Goal: Information Seeking & Learning: Learn about a topic

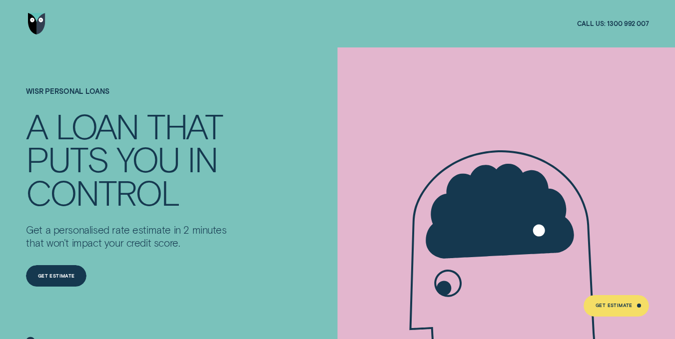
click at [195, 246] on p "Get a personalised rate estimate in 2 minutes that won't impact your credit sco…" at bounding box center [128, 236] width 205 height 25
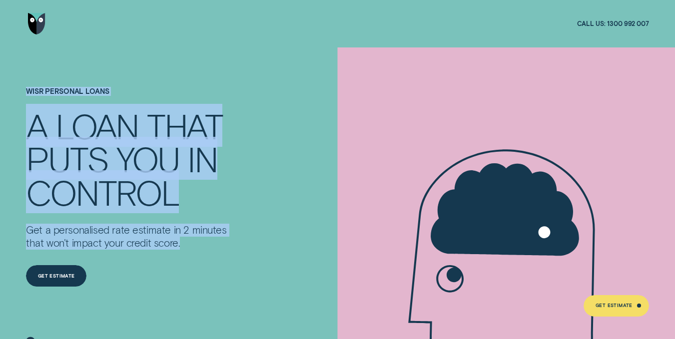
drag, startPoint x: 144, startPoint y: 226, endPoint x: 5, endPoint y: 77, distance: 203.5
click at [5, 77] on div "Wisr Personal Loans A LOAN THAT PUTS YOU IN CONTROL Get a personalised rate est…" at bounding box center [337, 201] width 675 height 308
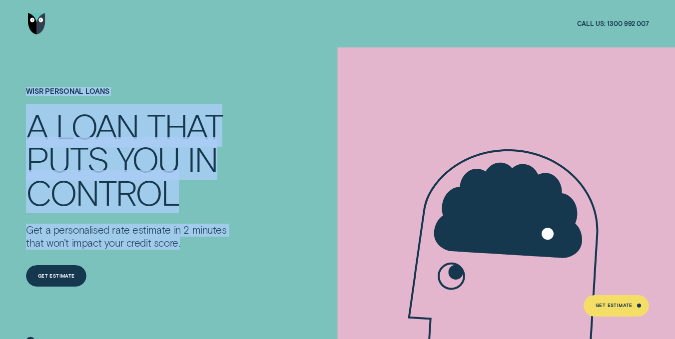
click at [5, 77] on div "Wisr Personal Loans A LOAN THAT PUTS YOU IN CONTROL Get a personalised rate est…" at bounding box center [337, 201] width 675 height 308
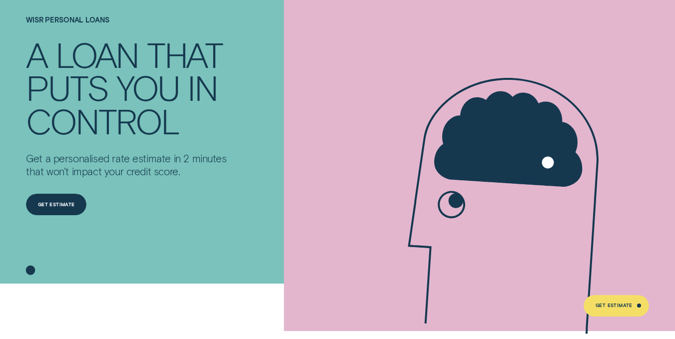
scroll to position [300, 0]
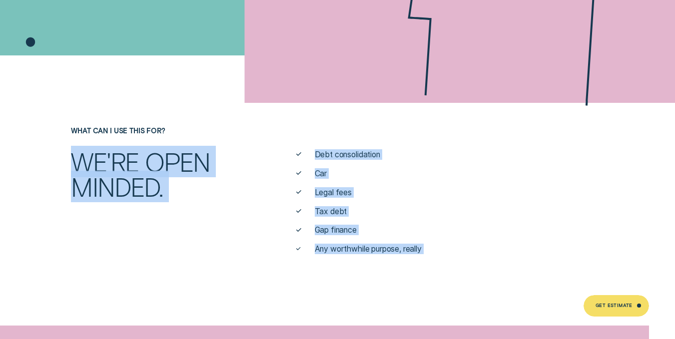
drag, startPoint x: 74, startPoint y: 161, endPoint x: 468, endPoint y: 256, distance: 405.7
drag, startPoint x: 468, startPoint y: 256, endPoint x: 16, endPoint y: 71, distance: 488.3
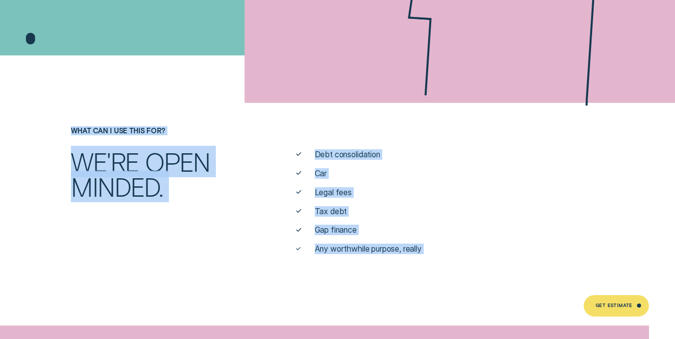
drag, startPoint x: 19, startPoint y: 72, endPoint x: 446, endPoint y: 258, distance: 465.9
drag, startPoint x: 446, startPoint y: 258, endPoint x: 56, endPoint y: 112, distance: 416.9
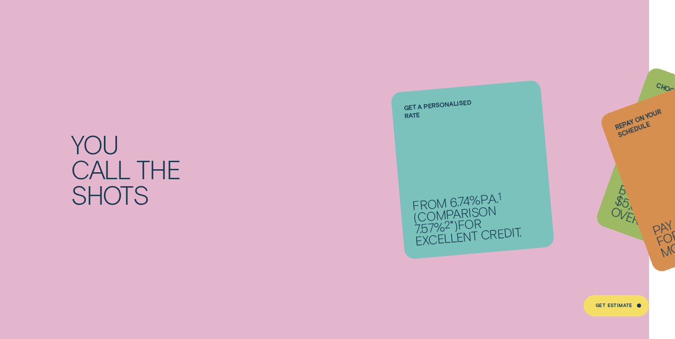
scroll to position [799, 0]
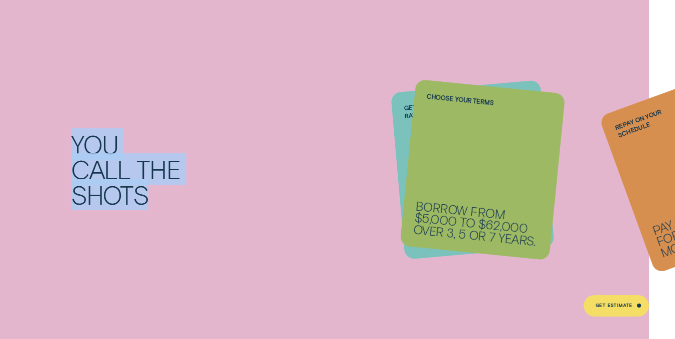
drag, startPoint x: 35, startPoint y: 111, endPoint x: 210, endPoint y: 211, distance: 200.6
click at [210, 211] on div "You call the shots Get a personalised rate From 6.74% p.a. 1 ( Comparison 7.57%…" at bounding box center [337, 169] width 675 height 355
drag, startPoint x: 210, startPoint y: 211, endPoint x: 25, endPoint y: 131, distance: 201.3
click at [24, 131] on div "You call the shots Get a personalised rate From 6.74% p.a. 1 ( Comparison 7.57%…" at bounding box center [337, 169] width 675 height 355
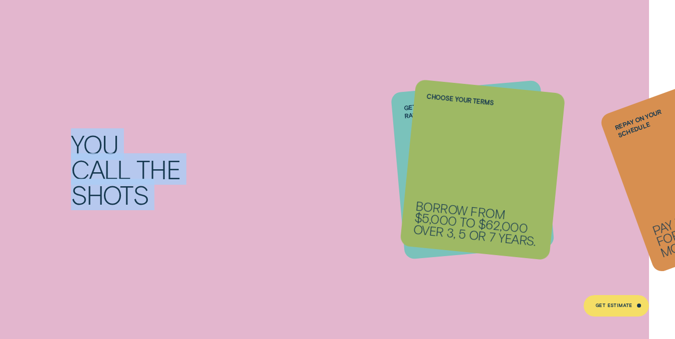
click at [25, 131] on div "You call the shots Get a personalised rate From 6.74% p.a. 1 ( Comparison 7.57%…" at bounding box center [337, 169] width 675 height 355
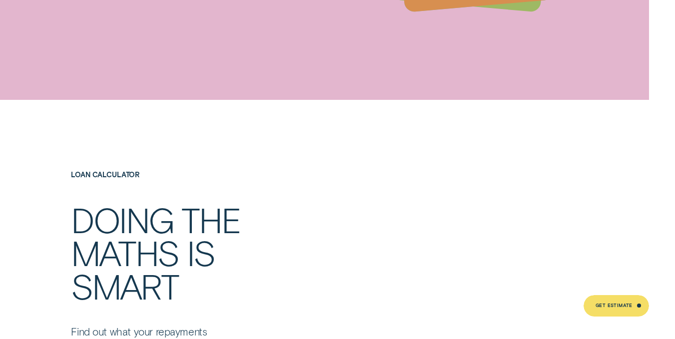
scroll to position [1398, 0]
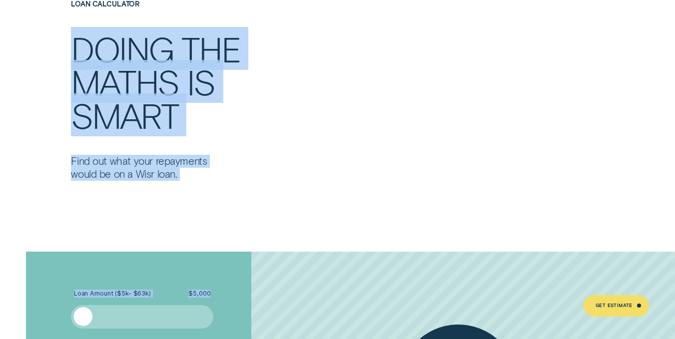
drag, startPoint x: 40, startPoint y: 27, endPoint x: 215, endPoint y: 200, distance: 245.1
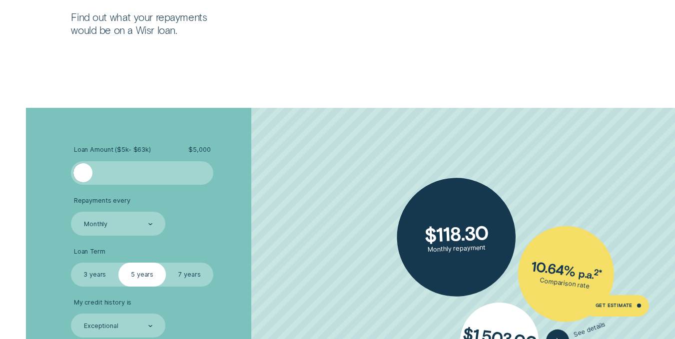
scroll to position [1548, 0]
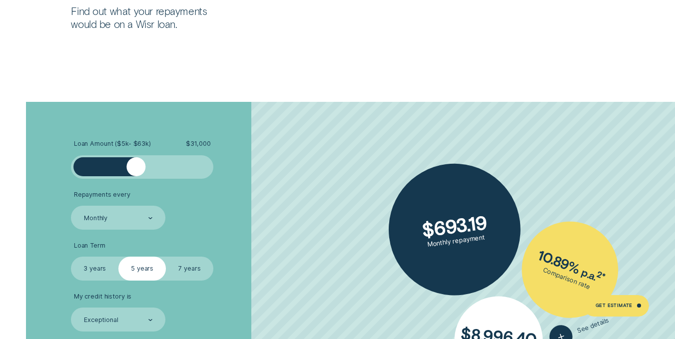
drag, startPoint x: 85, startPoint y: 166, endPoint x: 136, endPoint y: 178, distance: 51.8
click at [136, 178] on div at bounding box center [142, 166] width 142 height 23
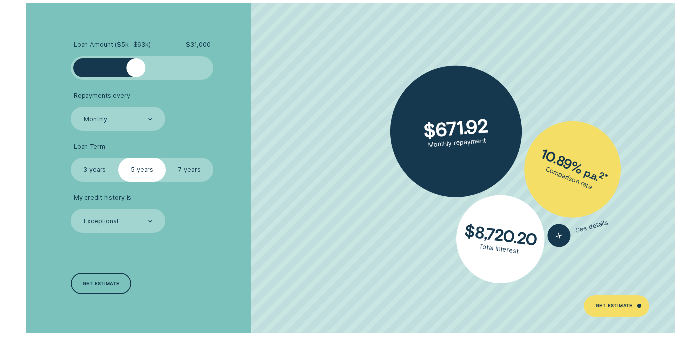
scroll to position [1648, 0]
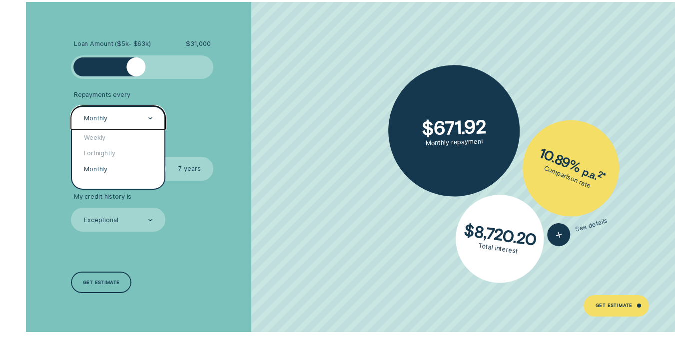
click at [137, 117] on div "Monthly" at bounding box center [118, 118] width 70 height 9
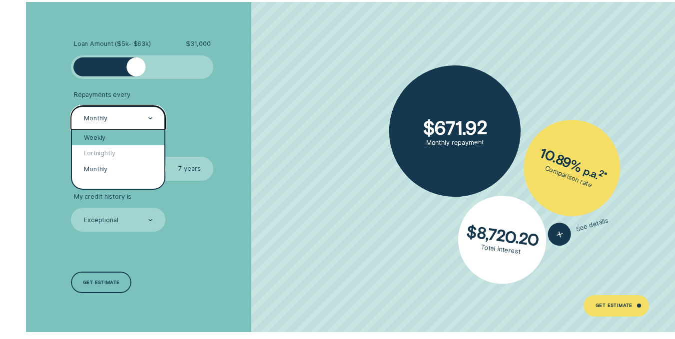
click at [113, 140] on div "Weekly" at bounding box center [118, 138] width 92 height 16
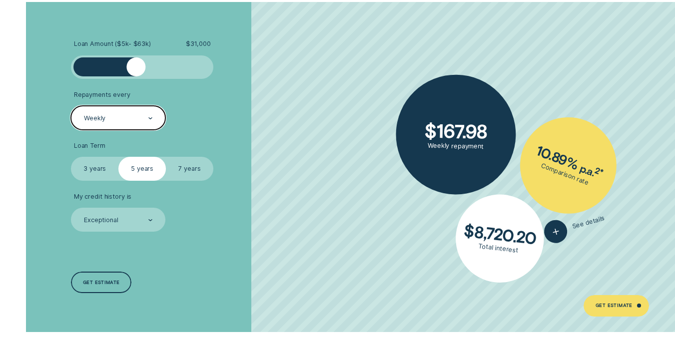
click at [189, 172] on label "7 years" at bounding box center [189, 168] width 47 height 23
click at [166, 157] on input "7 years" at bounding box center [166, 157] width 0 height 0
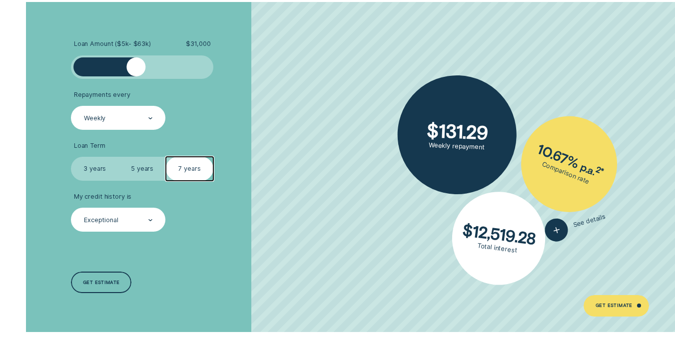
click at [130, 218] on div "Exceptional" at bounding box center [118, 220] width 70 height 9
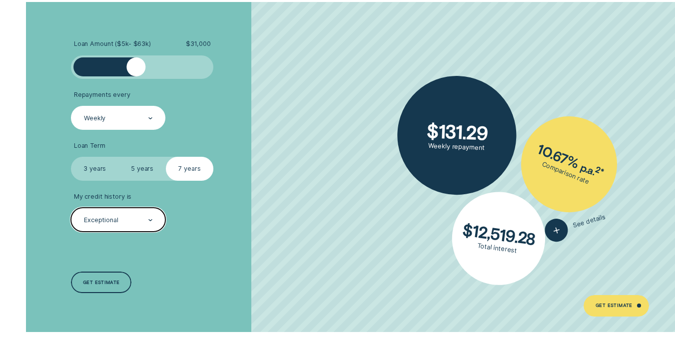
click at [130, 218] on div "Exceptional" at bounding box center [118, 220] width 70 height 9
click at [241, 226] on li "My credit history is Select is focused , press Down to open the menu, Exception…" at bounding box center [179, 212] width 217 height 39
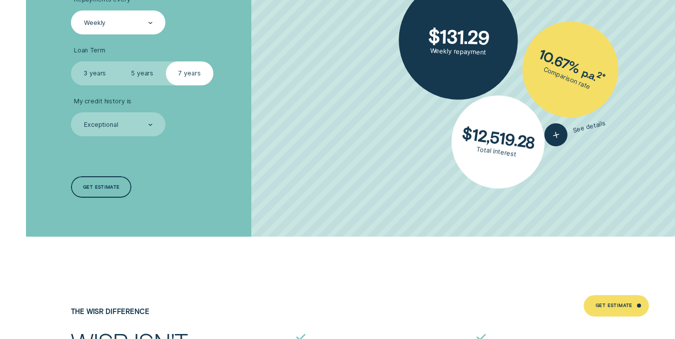
scroll to position [1948, 0]
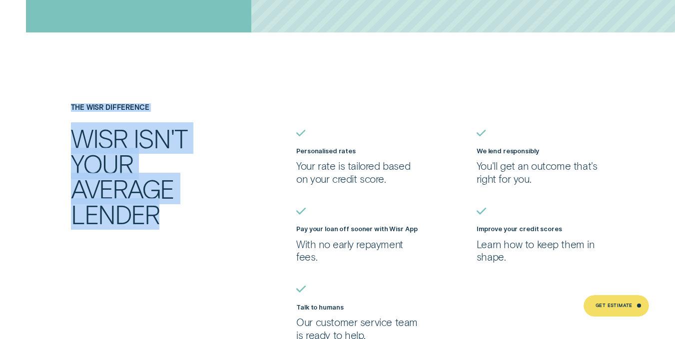
drag, startPoint x: 127, startPoint y: 184, endPoint x: 191, endPoint y: 242, distance: 86.6
click at [191, 242] on div "The Wisr Difference Wisr isn't your average lender Personalised rates Your rate…" at bounding box center [337, 222] width 630 height 238
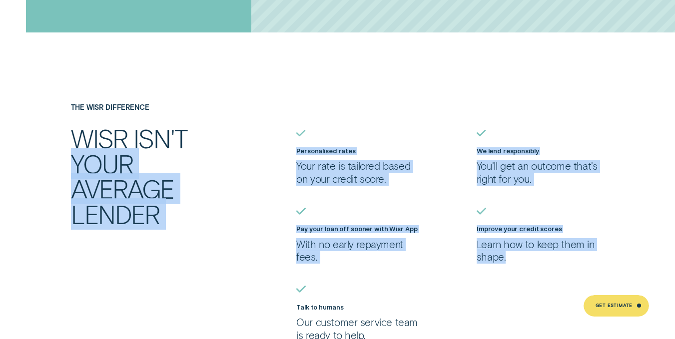
drag, startPoint x: 258, startPoint y: 136, endPoint x: 528, endPoint y: 258, distance: 296.6
click at [528, 258] on div "The Wisr Difference Wisr isn't your average lender Personalised rates Your rate…" at bounding box center [337, 222] width 630 height 238
click at [528, 258] on p "Learn how to keep them in shape." at bounding box center [539, 250] width 127 height 25
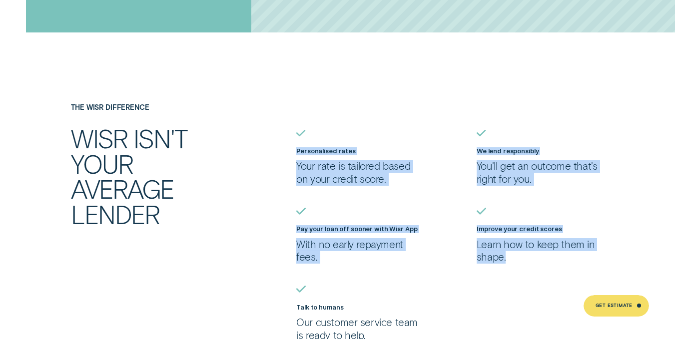
drag, startPoint x: 528, startPoint y: 258, endPoint x: 286, endPoint y: 110, distance: 284.2
click at [289, 111] on div "The Wisr Difference Wisr isn't your average lender Personalised rates Your rate…" at bounding box center [337, 222] width 630 height 238
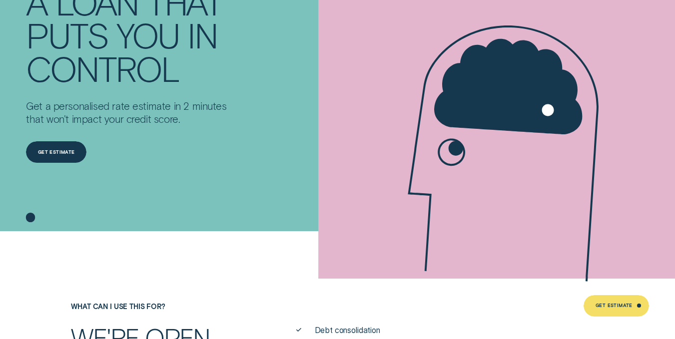
scroll to position [0, 0]
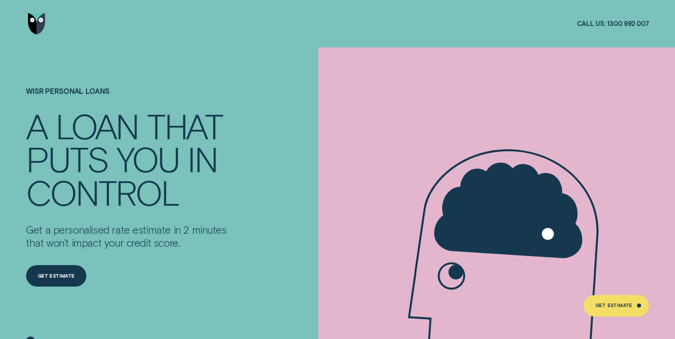
drag, startPoint x: 144, startPoint y: 232, endPoint x: 155, endPoint y: -9, distance: 241.5
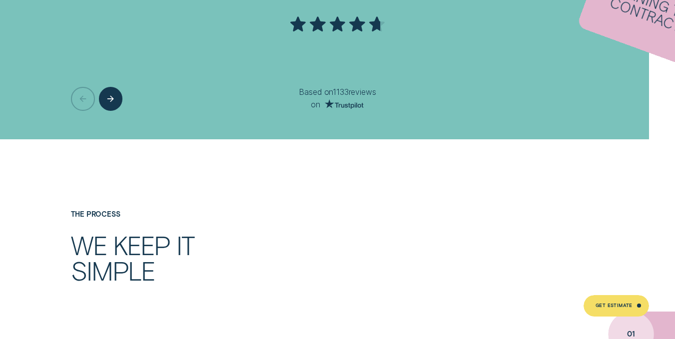
drag, startPoint x: 135, startPoint y: 161, endPoint x: 189, endPoint y: 209, distance: 72.5
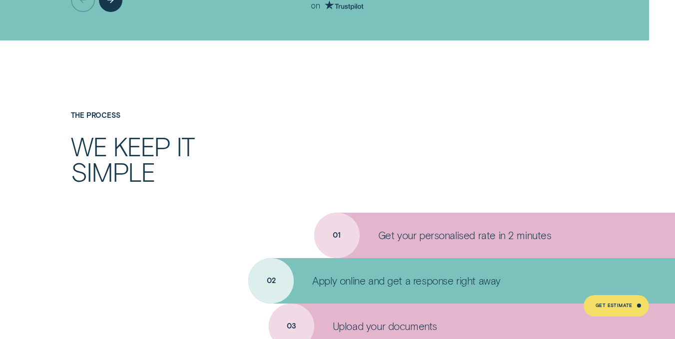
scroll to position [2777, 0]
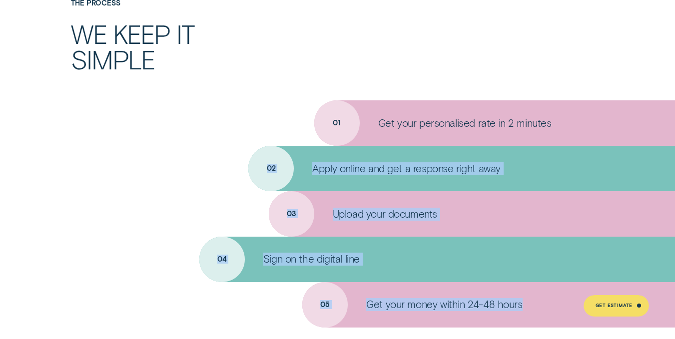
drag, startPoint x: 264, startPoint y: 111, endPoint x: 546, endPoint y: 322, distance: 352.2
click at [546, 324] on ul "01 Get your personalised rate in 2 minutes 02 Apply online and get a response r…" at bounding box center [337, 213] width 675 height 227
click at [546, 319] on div "Get your money within 24-48 hours" at bounding box center [488, 304] width 373 height 45
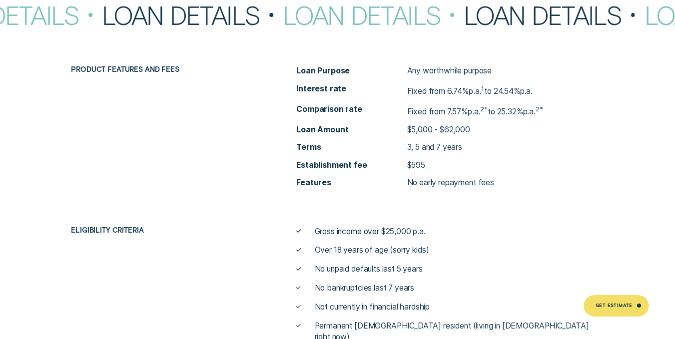
scroll to position [3176, 0]
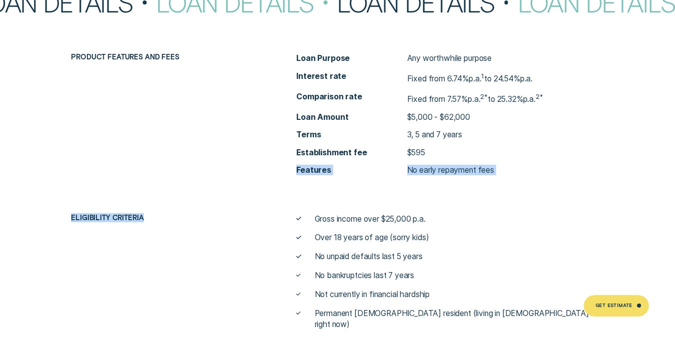
drag, startPoint x: 224, startPoint y: 180, endPoint x: 230, endPoint y: 204, distance: 25.1
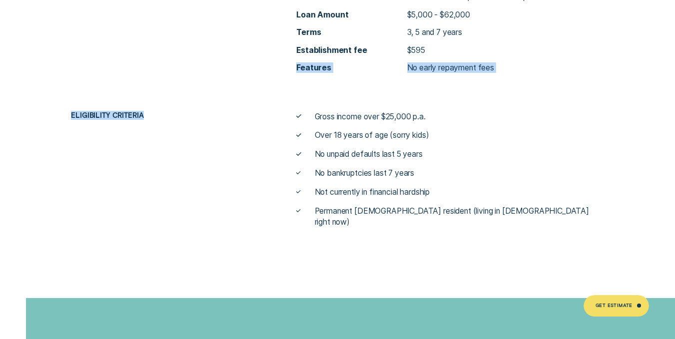
click at [201, 163] on div "Eligibility criteria Gross income over $25,000 p.a. Over 18 years of age (sorry…" at bounding box center [337, 169] width 630 height 116
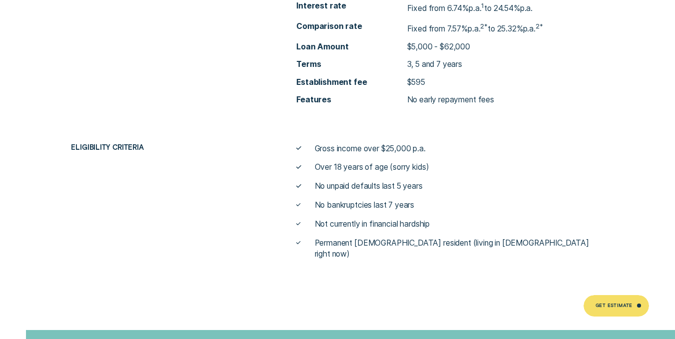
scroll to position [3238, 0]
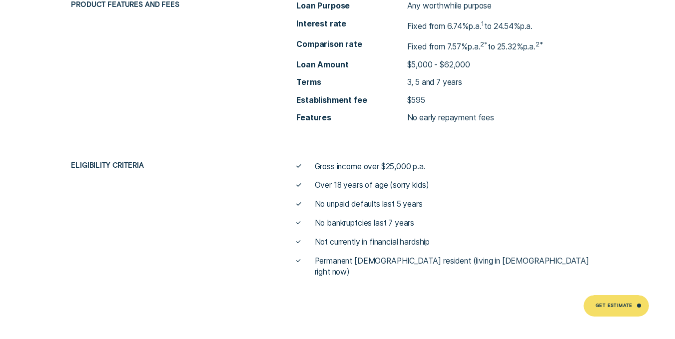
click at [540, 256] on li "Permanent [DEMOGRAPHIC_DATA] resident (living in [DEMOGRAPHIC_DATA] right now)" at bounding box center [449, 266] width 307 height 21
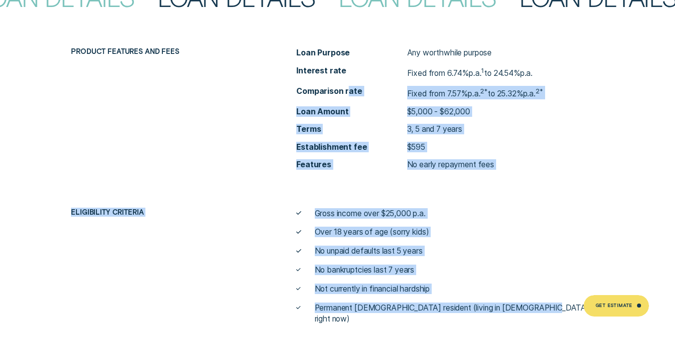
scroll to position [3188, 0]
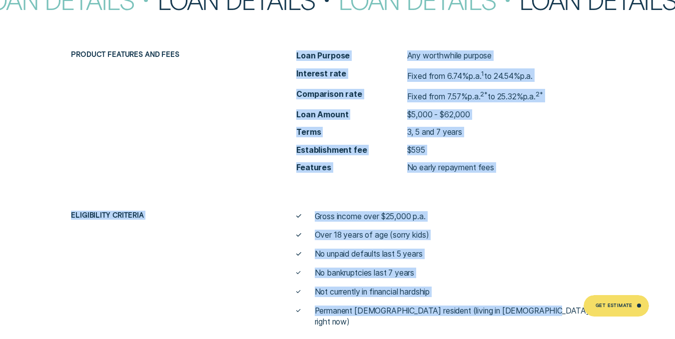
drag, startPoint x: 531, startPoint y: 252, endPoint x: 282, endPoint y: 23, distance: 338.6
click at [284, 23] on div "Loan Details Loan Details Loan Details Loan Details Loan Details Loan Details L…" at bounding box center [337, 158] width 675 height 340
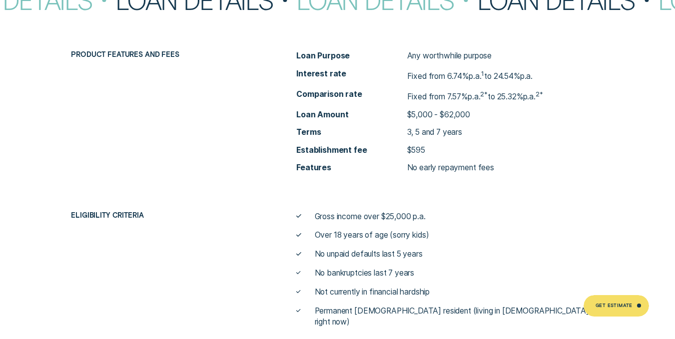
click at [244, 44] on div "Loan Details Loan Details Loan Details Loan Details Loan Details Loan Details L…" at bounding box center [337, 158] width 675 height 340
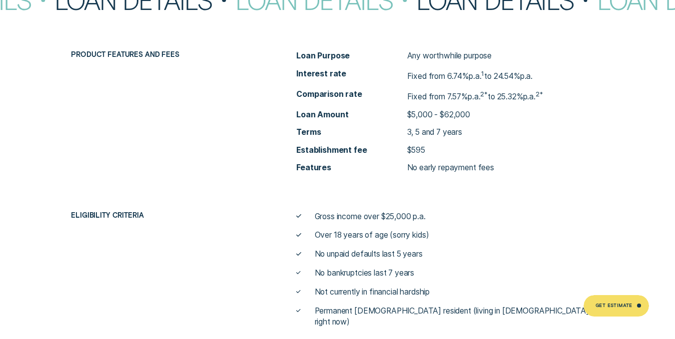
click at [16, 71] on div "Product features and fees Loan Purpose Any worthwhile purpose Interest rate Fix…" at bounding box center [337, 188] width 675 height 277
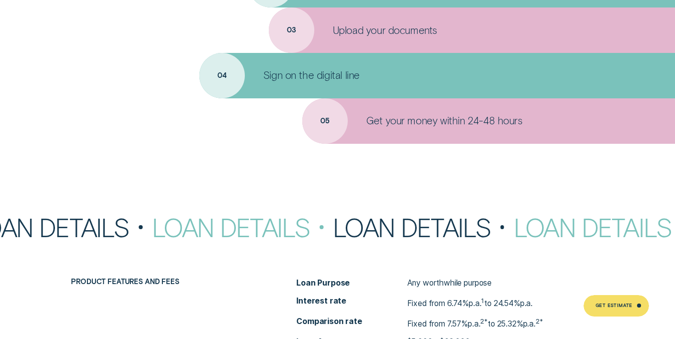
scroll to position [2838, 0]
